Goal: Information Seeking & Learning: Learn about a topic

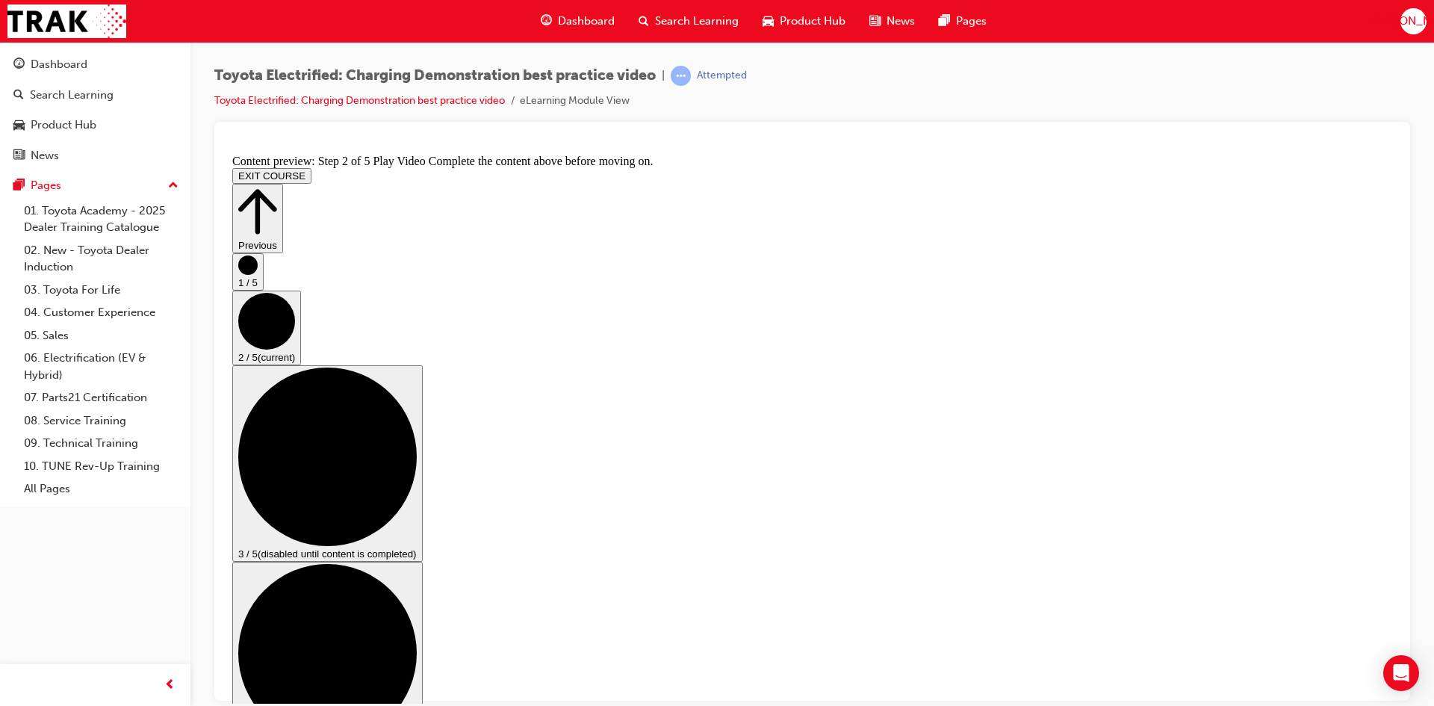
scroll to position [58, 0]
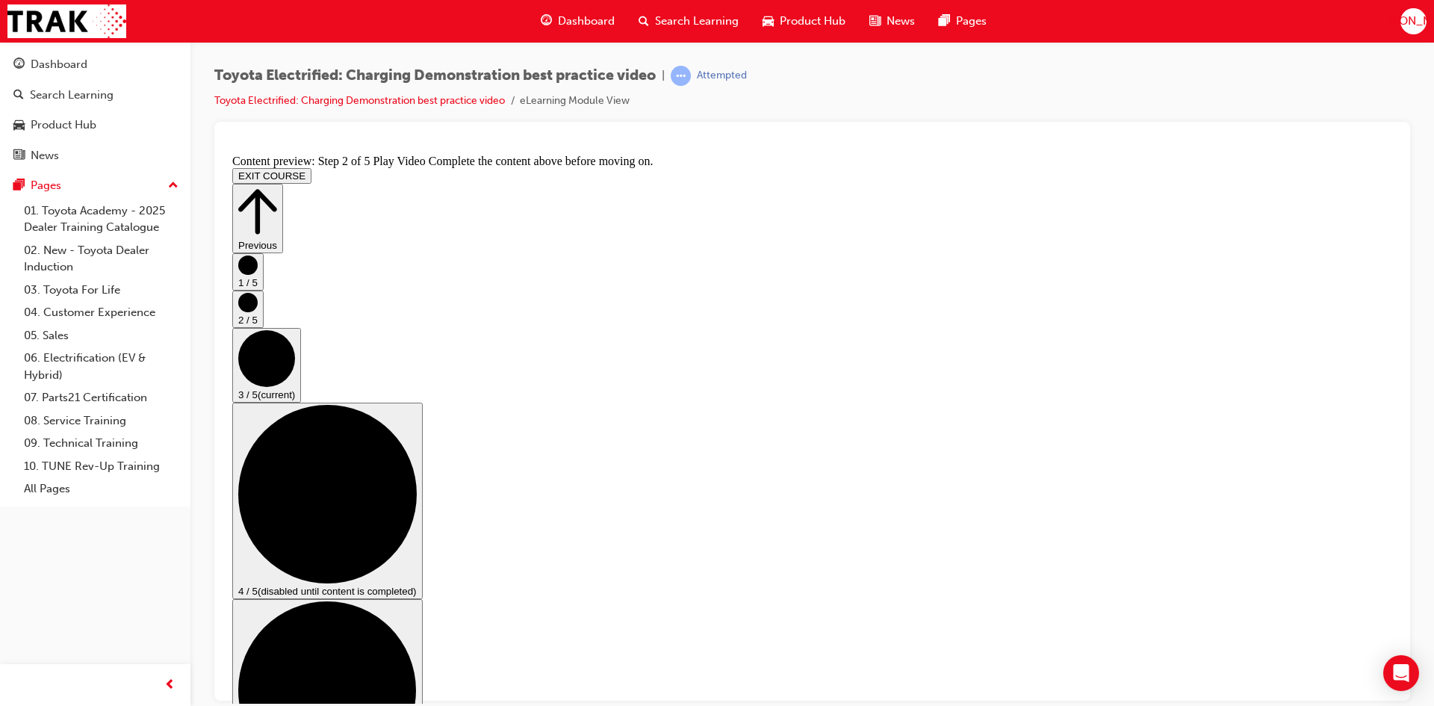
scroll to position [75, 0]
checkbox input "true"
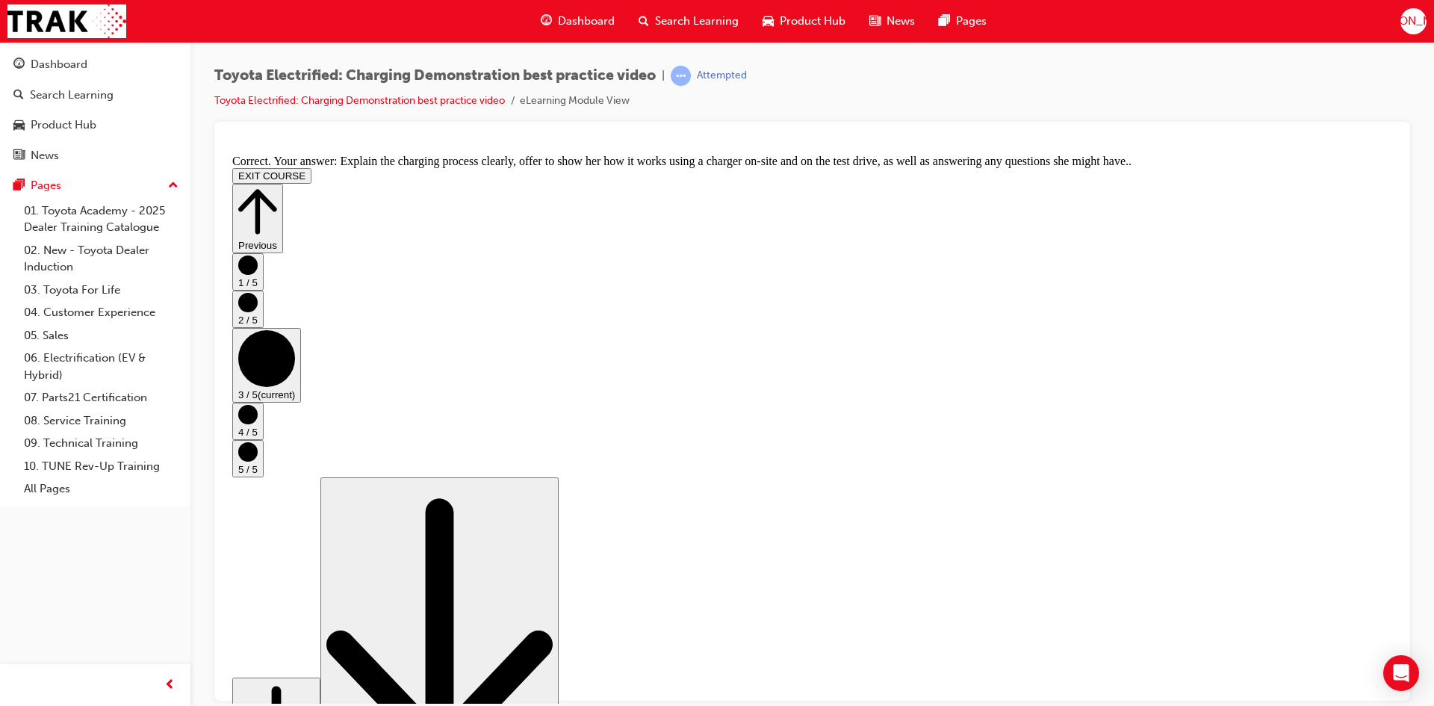
scroll to position [257, 0]
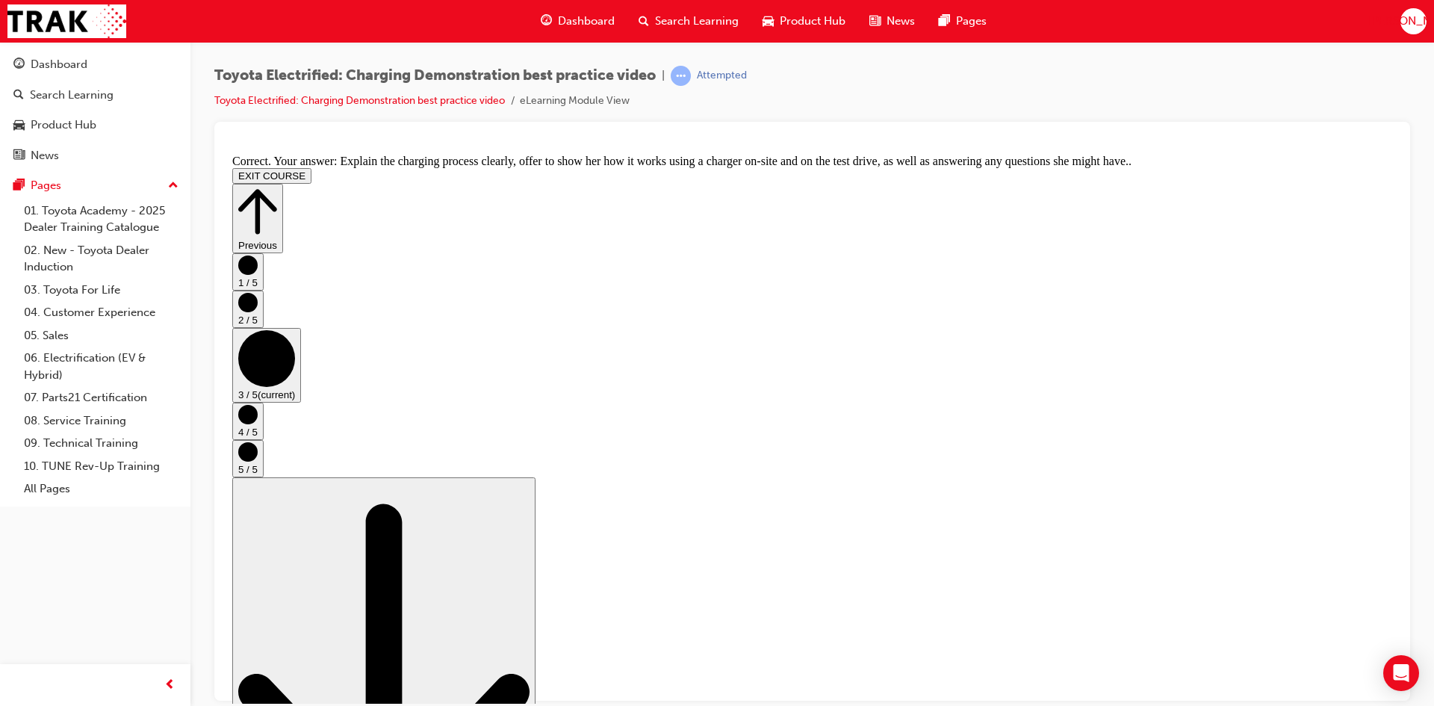
click at [264, 436] on button "4 / 5" at bounding box center [247, 420] width 31 height 37
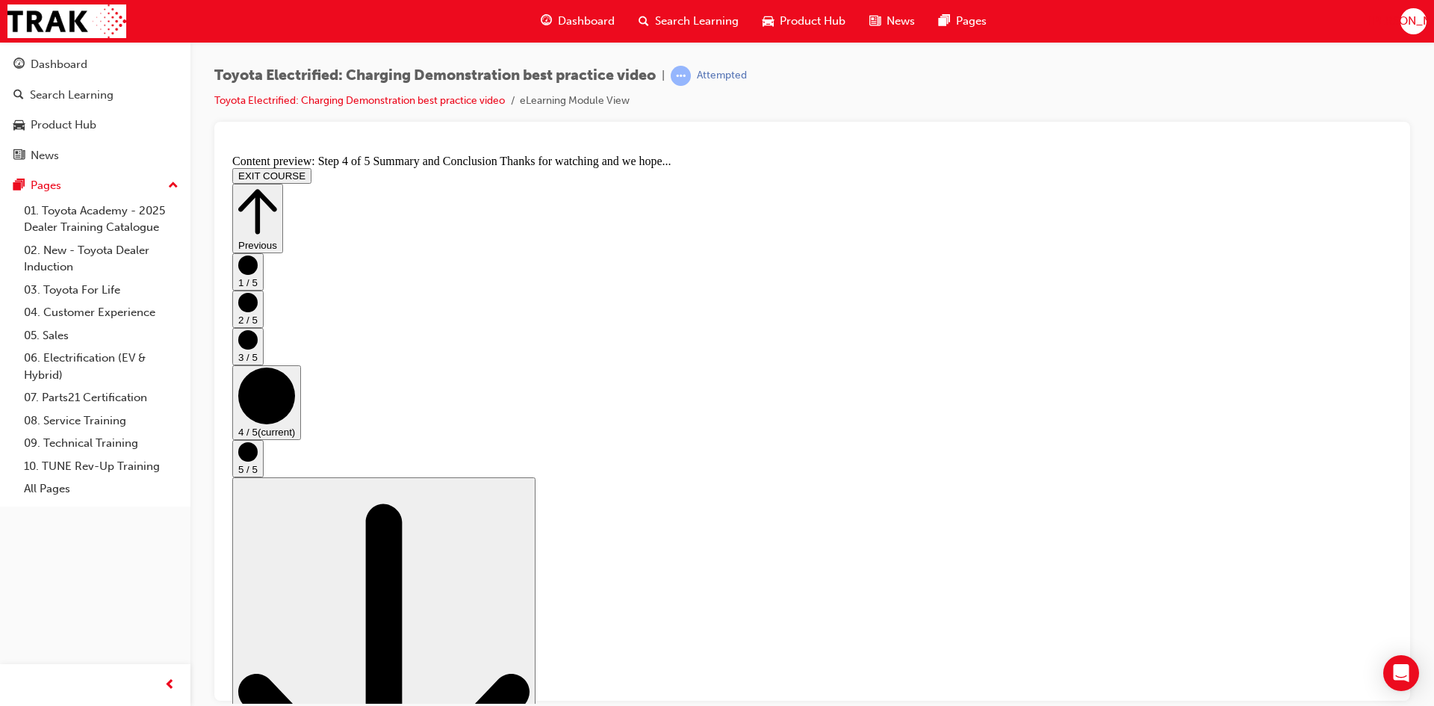
drag, startPoint x: 609, startPoint y: 431, endPoint x: 633, endPoint y: 426, distance: 24.5
drag, startPoint x: 643, startPoint y: 480, endPoint x: 854, endPoint y: 485, distance: 211.4
drag, startPoint x: 660, startPoint y: 531, endPoint x: 810, endPoint y: 531, distance: 149.4
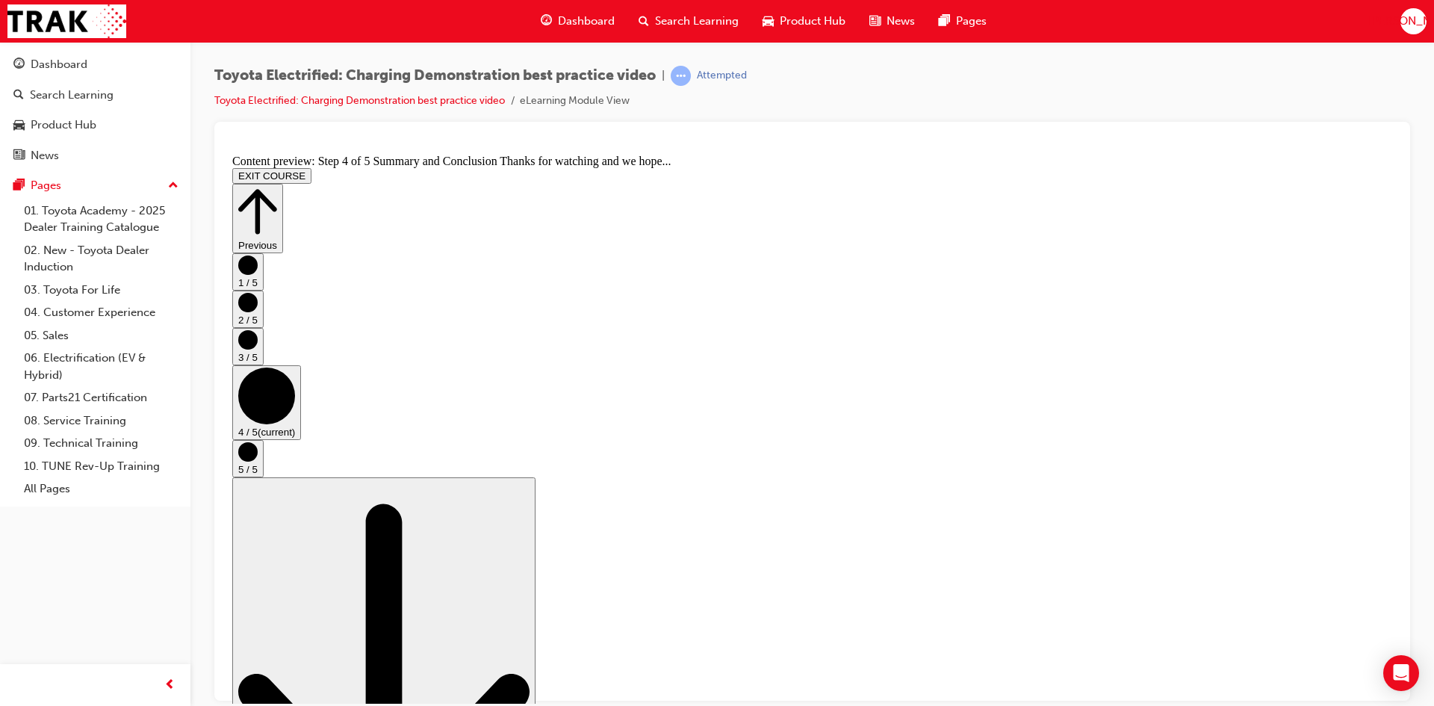
drag, startPoint x: 621, startPoint y: 573, endPoint x: 839, endPoint y: 547, distance: 218.8
drag, startPoint x: 657, startPoint y: 612, endPoint x: 786, endPoint y: 612, distance: 129.2
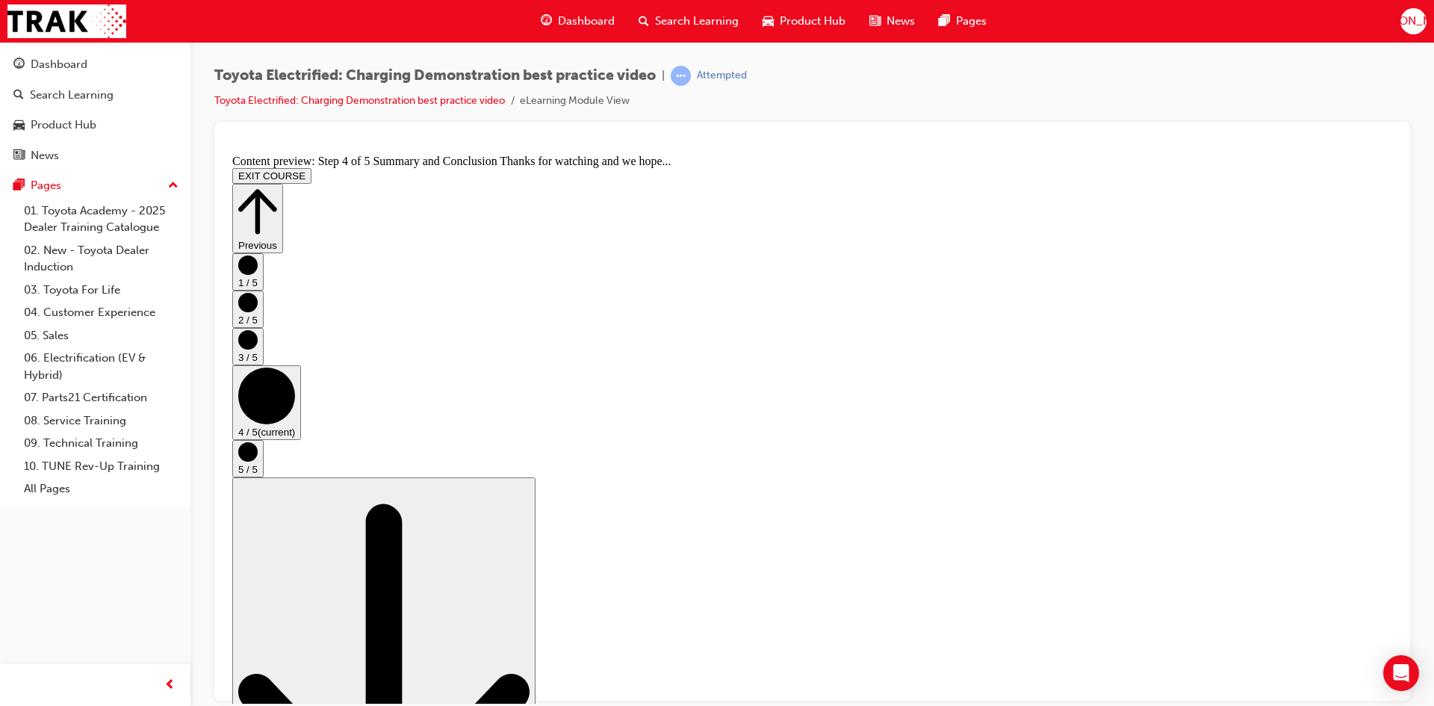
drag, startPoint x: 938, startPoint y: 612, endPoint x: 977, endPoint y: 601, distance: 40.2
click at [1366, 468] on div "5 / 5" at bounding box center [812, 457] width 1160 height 37
click at [264, 466] on button "5 / 5" at bounding box center [247, 457] width 31 height 37
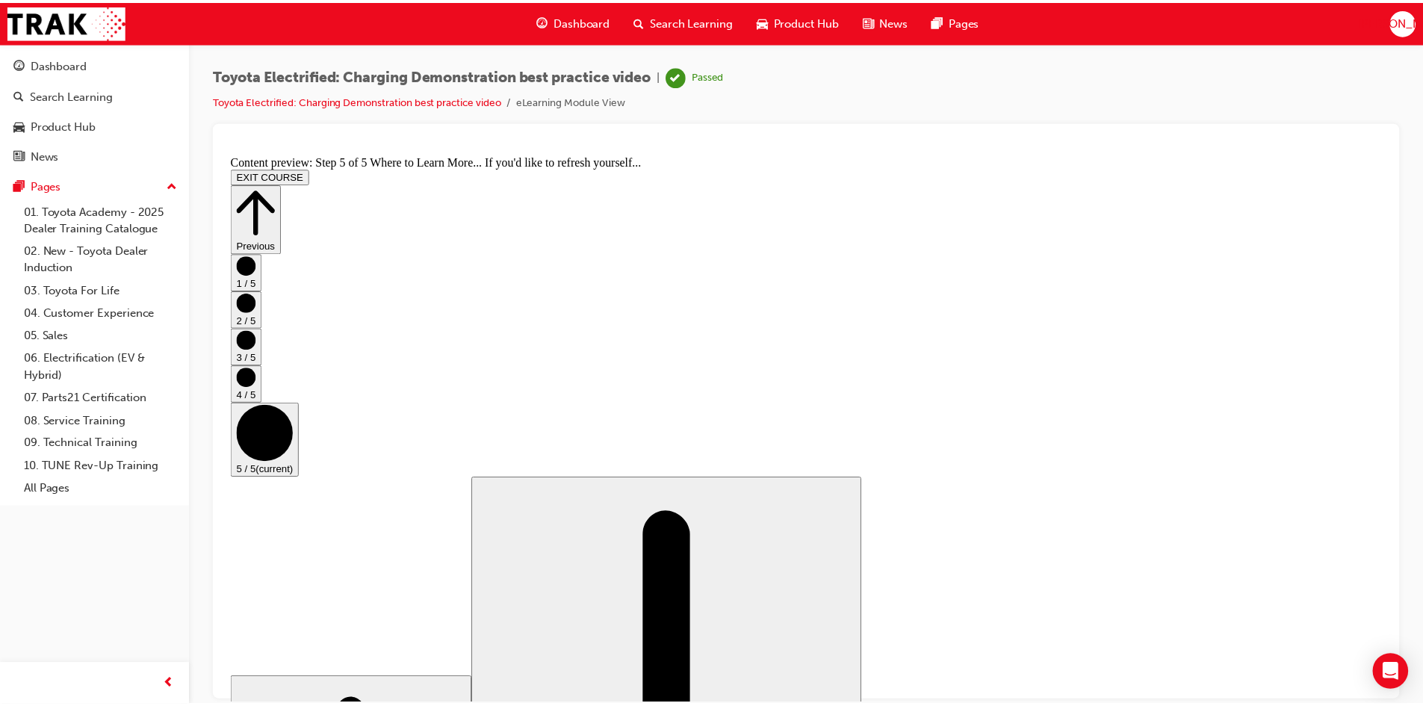
scroll to position [132, 0]
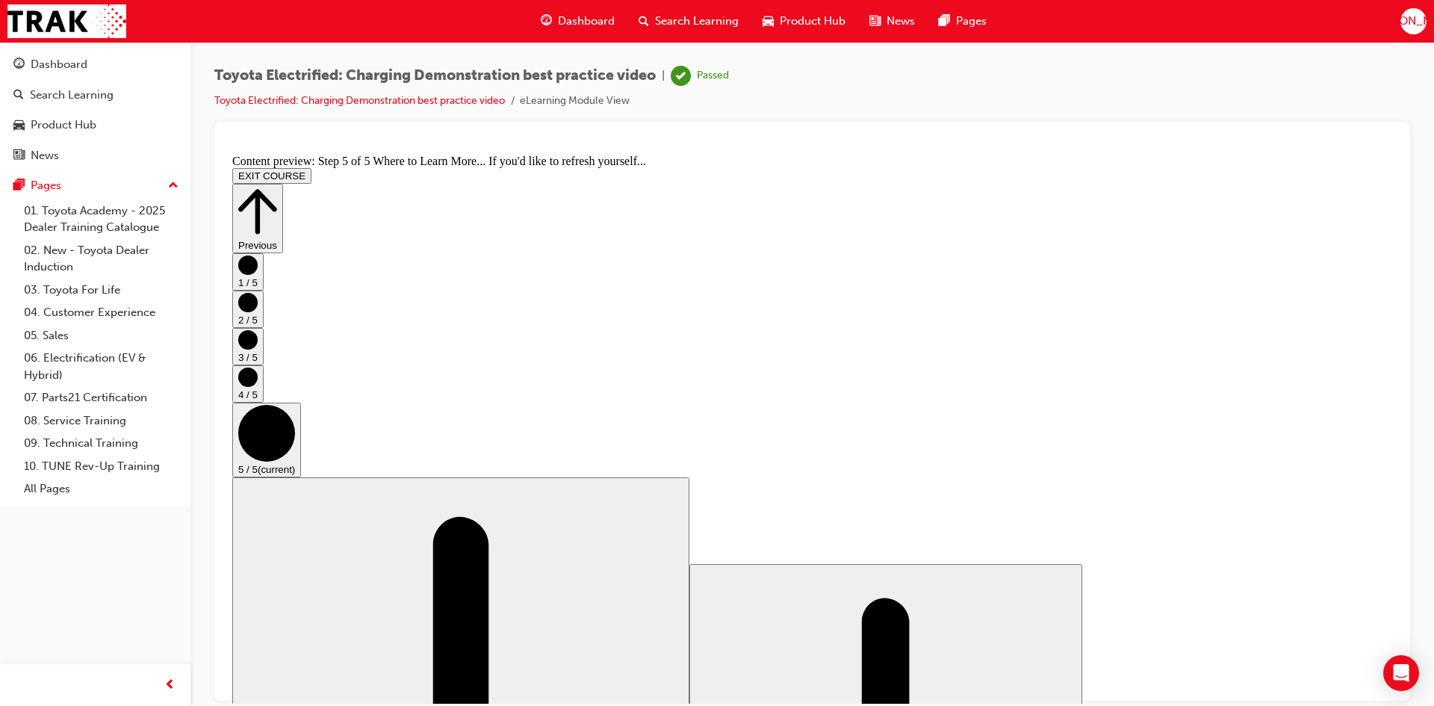
click at [311, 167] on button "EXIT COURSE" at bounding box center [271, 175] width 79 height 16
click at [586, 24] on span "Dashboard" at bounding box center [586, 21] width 57 height 17
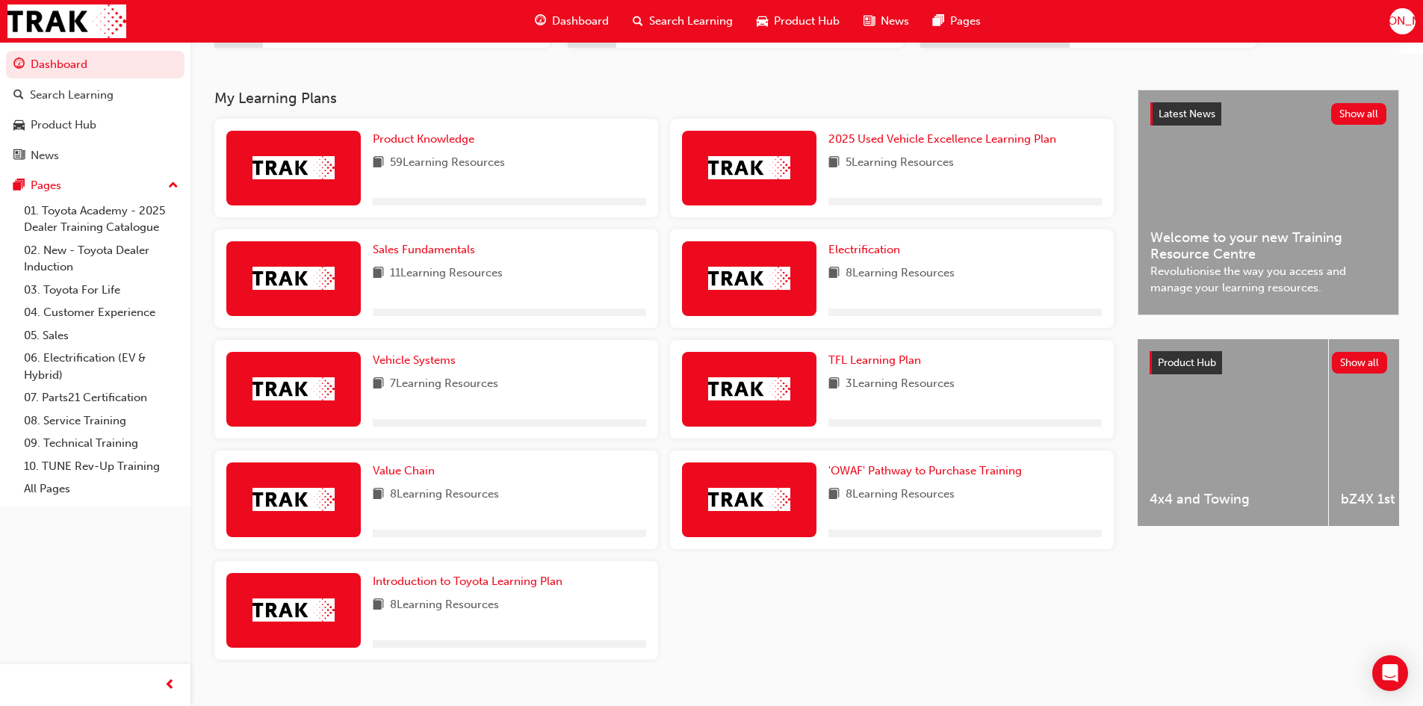
scroll to position [301, 0]
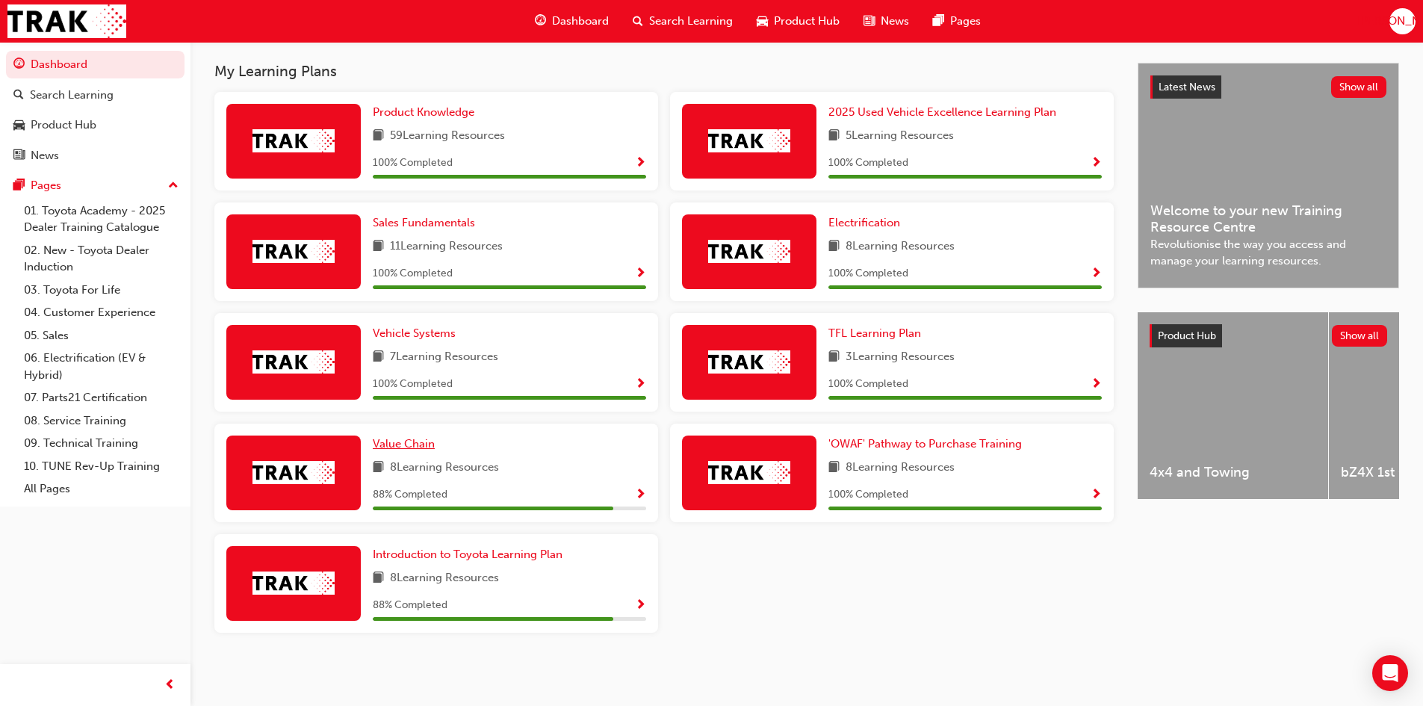
click at [402, 443] on span "Value Chain" at bounding box center [404, 443] width 62 height 13
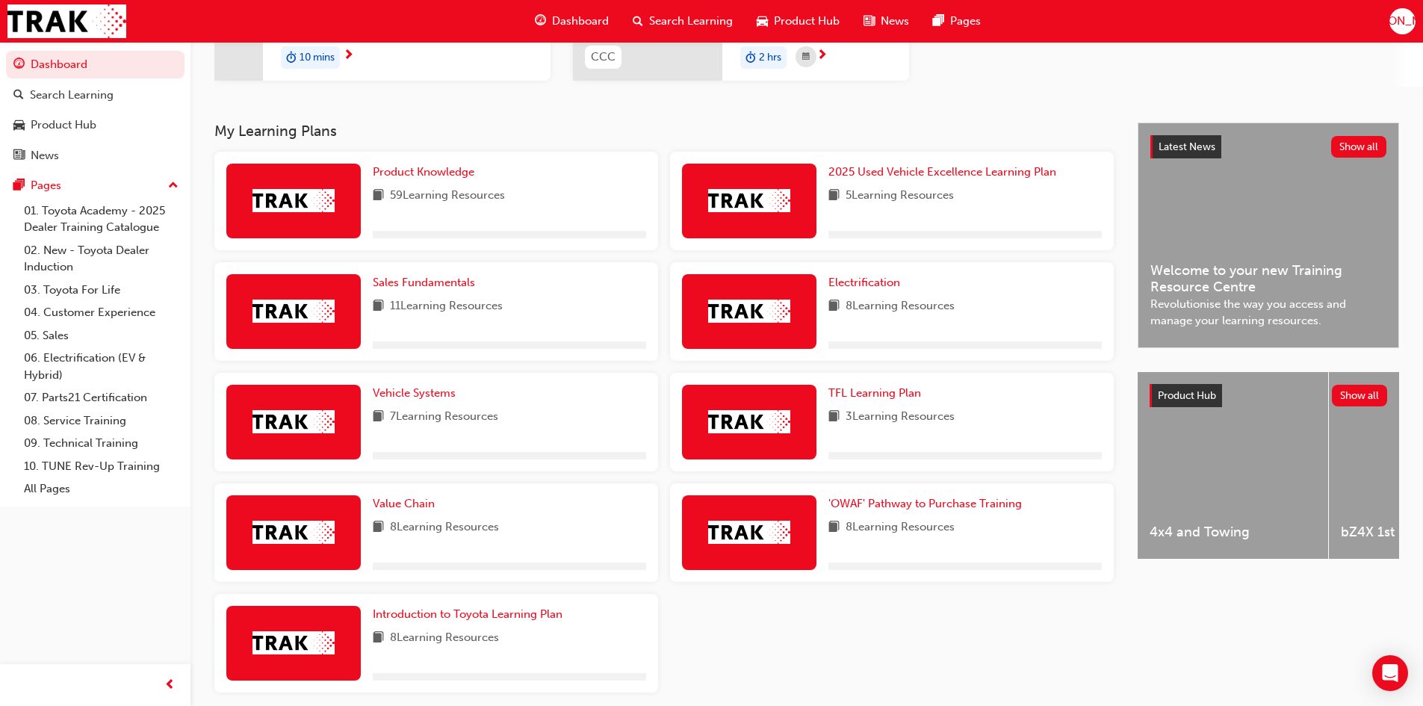
scroll to position [301, 0]
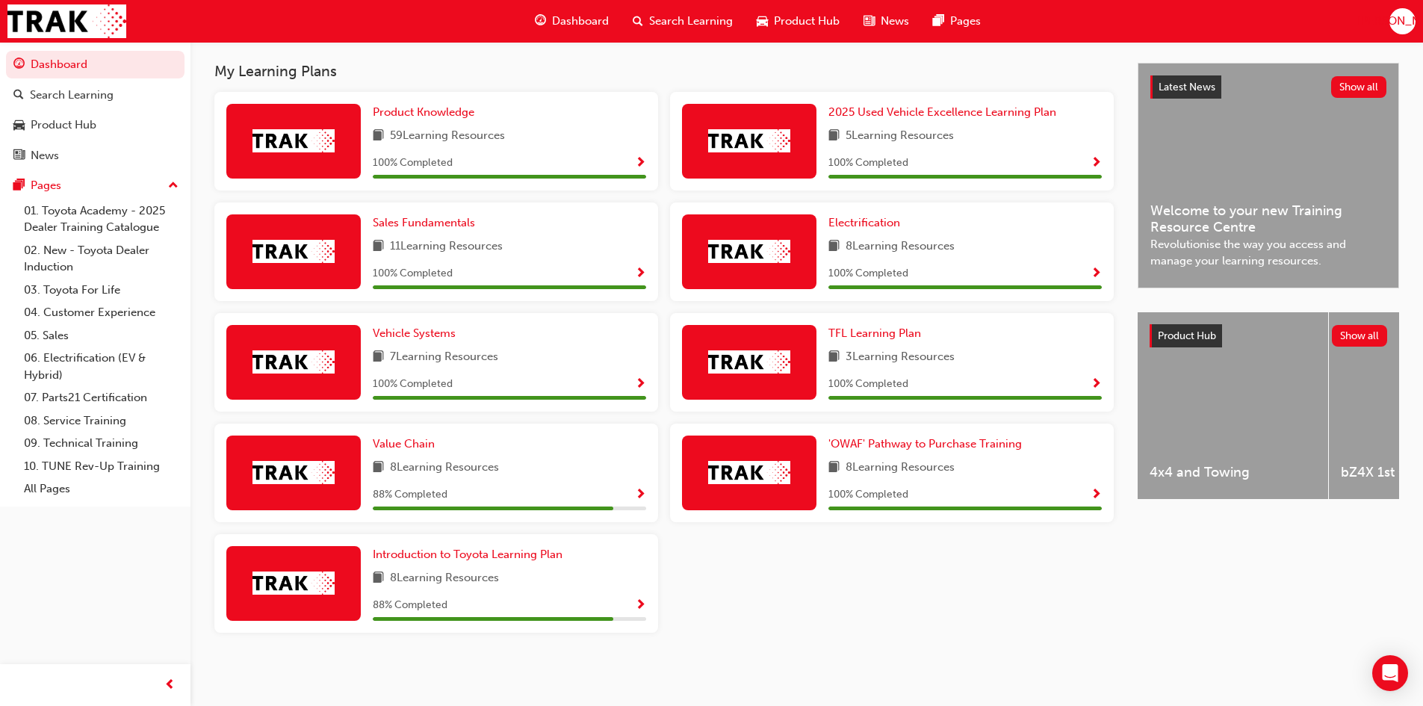
click at [640, 489] on span "Show Progress" at bounding box center [640, 494] width 11 height 13
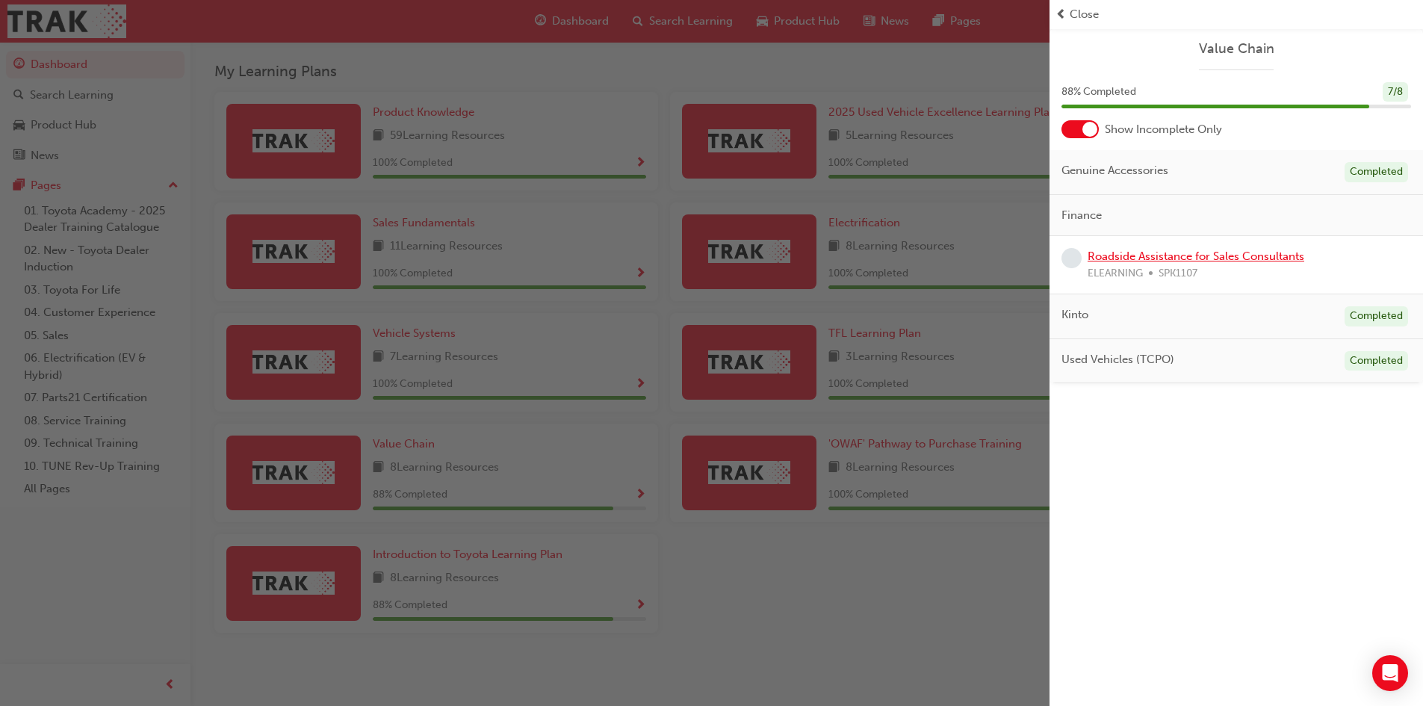
click at [1235, 255] on link "Roadside Assistance for Sales Consultants" at bounding box center [1195, 255] width 217 height 13
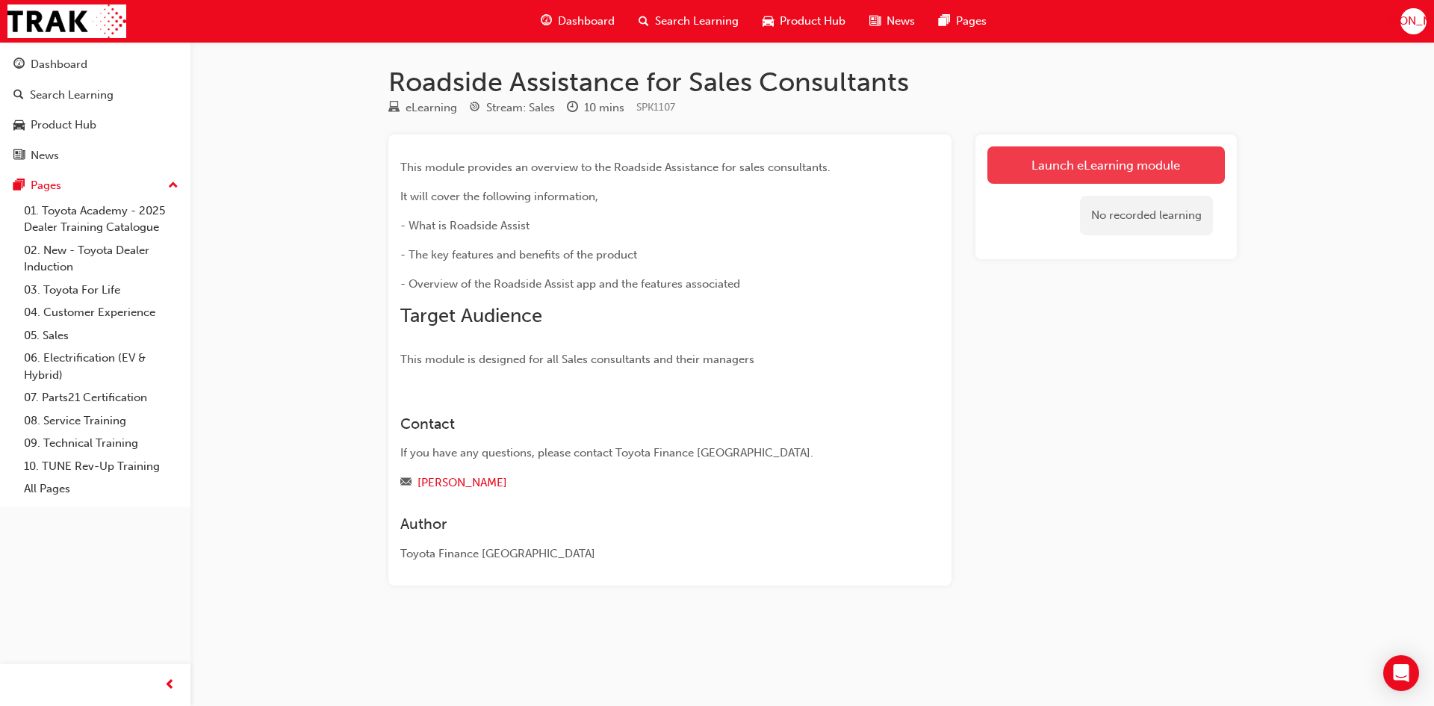
click at [1127, 171] on link "Launch eLearning module" at bounding box center [1106, 164] width 238 height 37
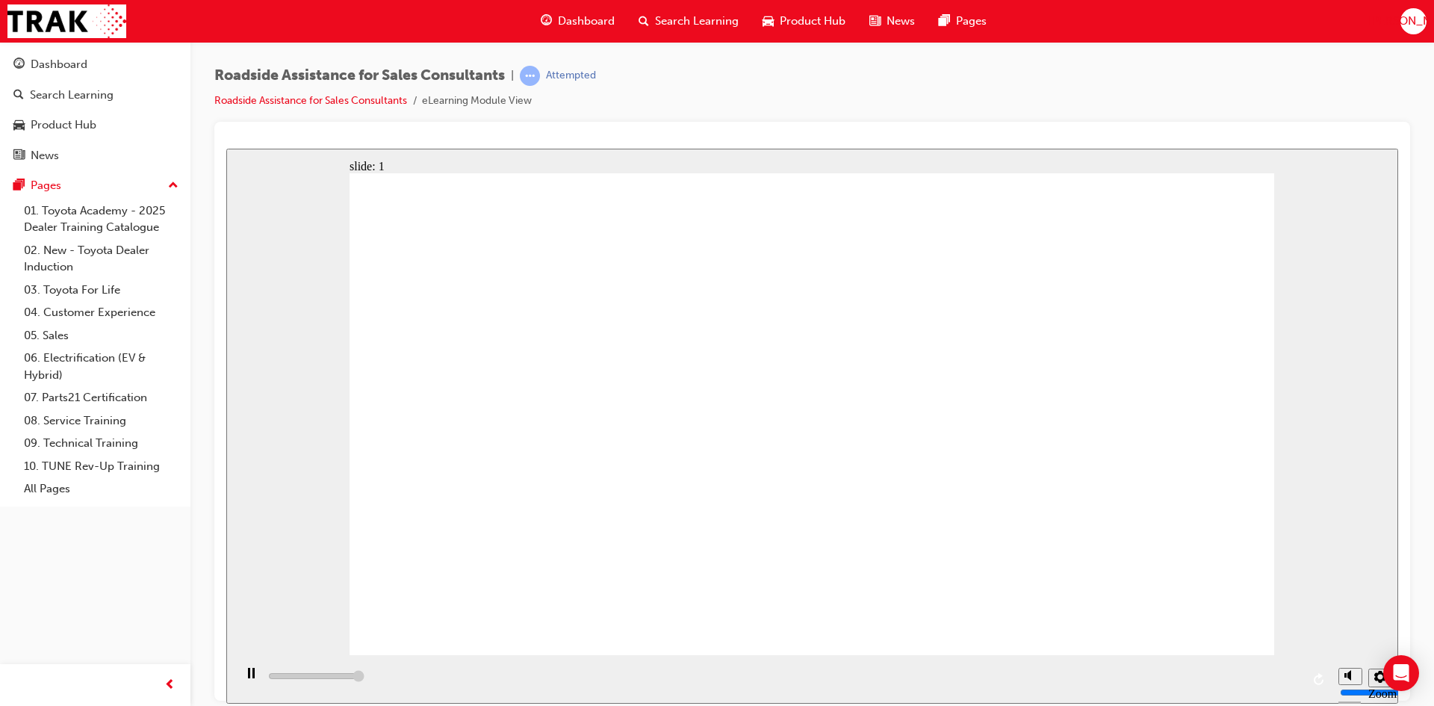
type input "32000"
